Goal: Information Seeking & Learning: Stay updated

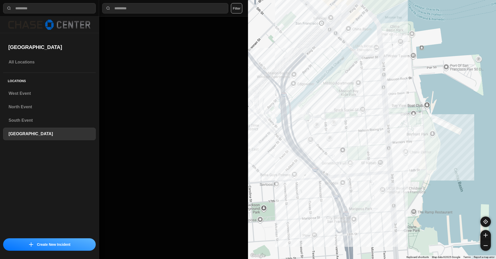
select select "*"
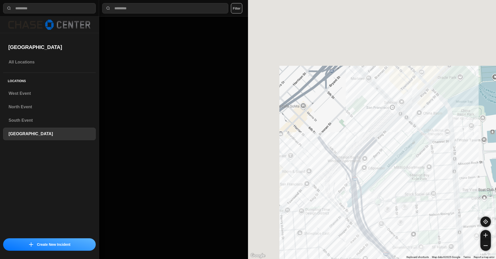
drag, startPoint x: 457, startPoint y: 192, endPoint x: 454, endPoint y: 193, distance: 3.2
click at [463, 199] on div at bounding box center [372, 129] width 248 height 259
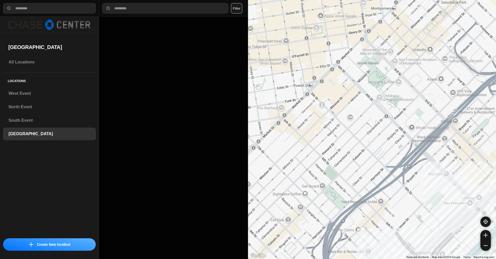
drag, startPoint x: 409, startPoint y: 101, endPoint x: 244, endPoint y: 191, distance: 188.0
click at [244, 191] on div "**********" at bounding box center [248, 129] width 496 height 259
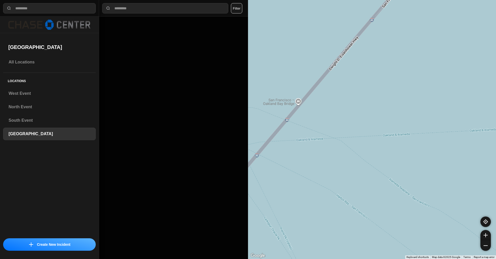
drag, startPoint x: 291, startPoint y: 172, endPoint x: 410, endPoint y: 138, distance: 124.5
click at [409, 139] on div at bounding box center [372, 129] width 248 height 259
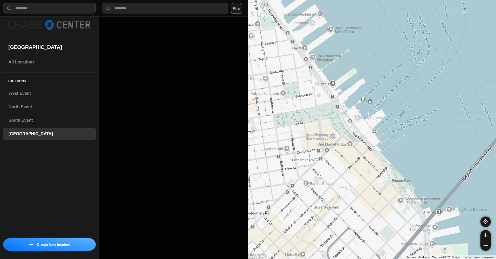
drag, startPoint x: 302, startPoint y: 156, endPoint x: 344, endPoint y: 209, distance: 68.1
click at [342, 212] on div at bounding box center [372, 129] width 248 height 259
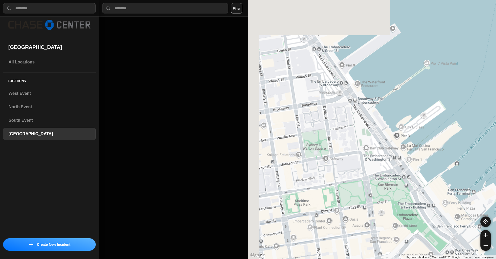
drag, startPoint x: 332, startPoint y: 106, endPoint x: 370, endPoint y: 146, distance: 55.6
click at [386, 166] on div "46 people" at bounding box center [372, 129] width 248 height 259
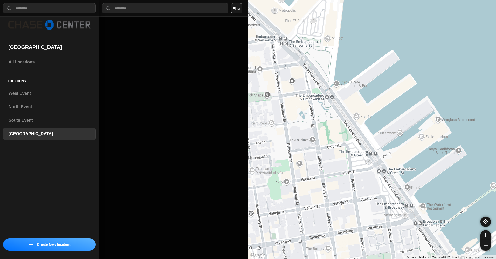
drag, startPoint x: 357, startPoint y: 121, endPoint x: 368, endPoint y: 185, distance: 65.3
click at [368, 185] on div "46 people" at bounding box center [372, 129] width 248 height 259
drag, startPoint x: 348, startPoint y: 136, endPoint x: 390, endPoint y: 166, distance: 52.1
click at [390, 166] on div "46 people" at bounding box center [372, 129] width 248 height 259
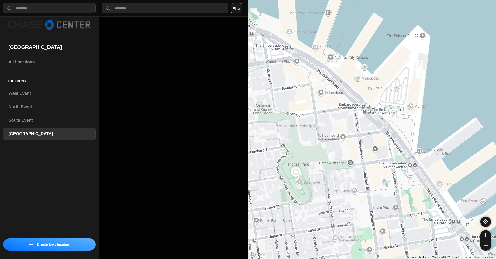
drag, startPoint x: 353, startPoint y: 126, endPoint x: 380, endPoint y: 159, distance: 42.1
click at [380, 159] on div "46 people" at bounding box center [372, 129] width 248 height 259
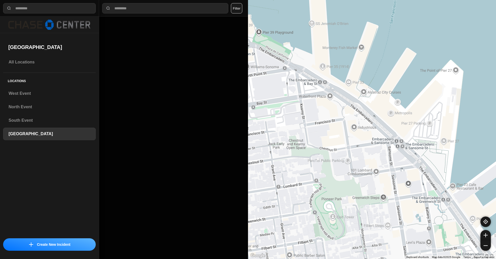
drag, startPoint x: 355, startPoint y: 116, endPoint x: 404, endPoint y: 167, distance: 70.6
click at [404, 167] on div "46 people" at bounding box center [372, 129] width 248 height 259
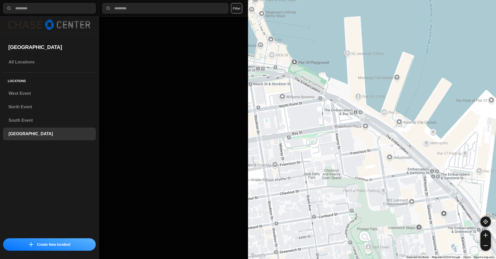
drag, startPoint x: 360, startPoint y: 136, endPoint x: 408, endPoint y: 162, distance: 55.2
click at [408, 162] on div "46 people" at bounding box center [372, 129] width 248 height 259
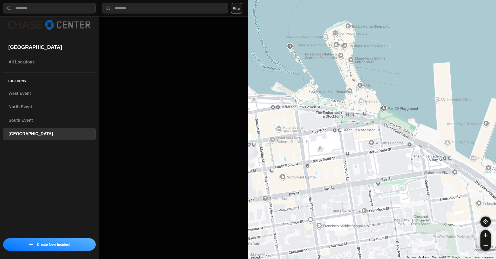
drag, startPoint x: 338, startPoint y: 118, endPoint x: 392, endPoint y: 148, distance: 62.3
click at [392, 148] on div "46 people" at bounding box center [372, 129] width 248 height 259
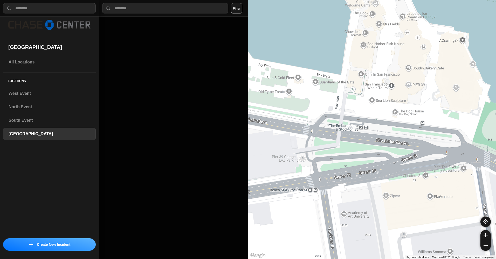
drag, startPoint x: 369, startPoint y: 122, endPoint x: 424, endPoint y: 136, distance: 57.2
click at [424, 136] on div "46 people" at bounding box center [372, 129] width 248 height 259
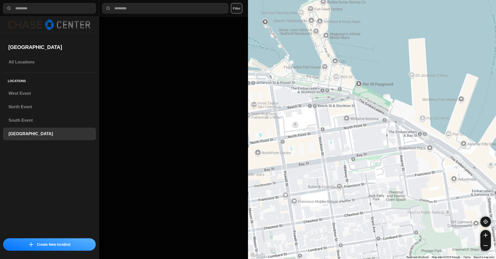
drag, startPoint x: 426, startPoint y: 145, endPoint x: 340, endPoint y: 101, distance: 96.8
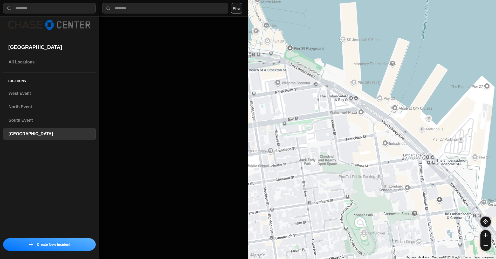
drag, startPoint x: 399, startPoint y: 136, endPoint x: 333, endPoint y: 103, distance: 73.9
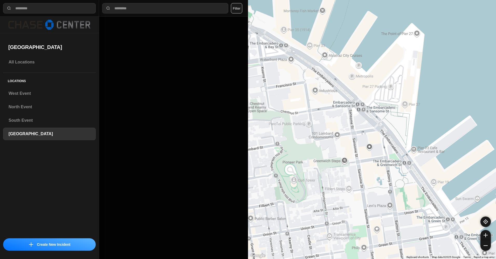
drag, startPoint x: 409, startPoint y: 144, endPoint x: 343, endPoint y: 94, distance: 83.8
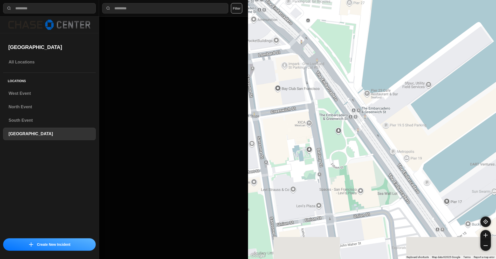
drag, startPoint x: 421, startPoint y: 143, endPoint x: 382, endPoint y: 77, distance: 75.6
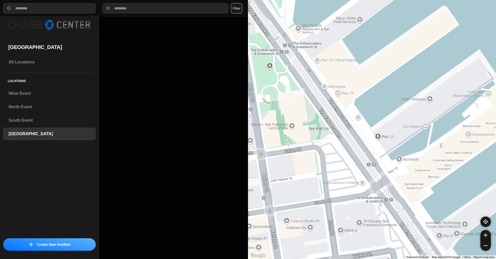
drag, startPoint x: 416, startPoint y: 132, endPoint x: 333, endPoint y: 51, distance: 116.2
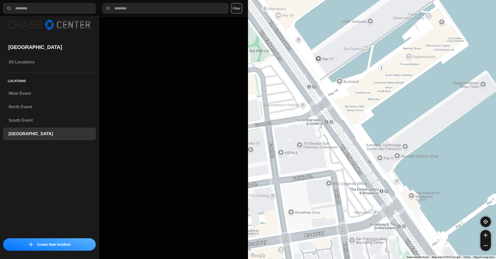
drag, startPoint x: 411, startPoint y: 142, endPoint x: 377, endPoint y: 97, distance: 55.6
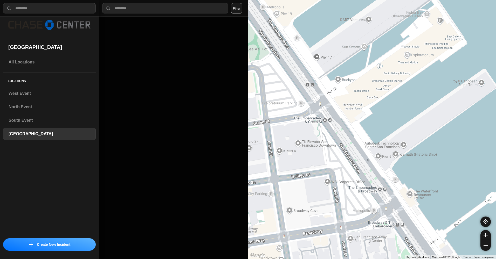
drag, startPoint x: 431, startPoint y: 139, endPoint x: 409, endPoint y: 113, distance: 34.2
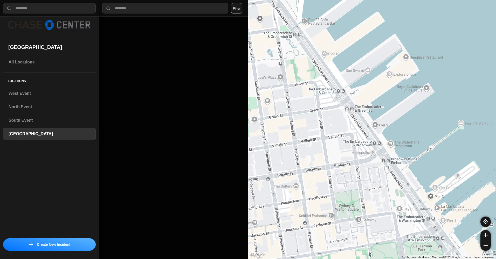
drag, startPoint x: 423, startPoint y: 178, endPoint x: 411, endPoint y: 101, distance: 77.9
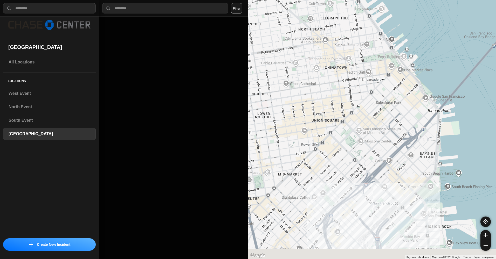
drag, startPoint x: 430, startPoint y: 150, endPoint x: 416, endPoint y: 67, distance: 83.4
